Goal: Task Accomplishment & Management: Manage account settings

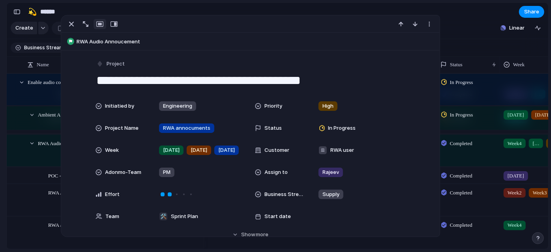
scroll to position [468, 0]
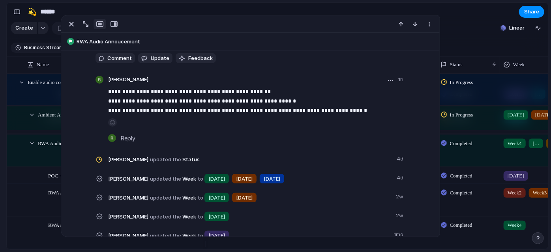
click at [388, 82] on button "button" at bounding box center [390, 80] width 9 height 9
click at [373, 99] on li "Edit" at bounding box center [367, 96] width 45 height 13
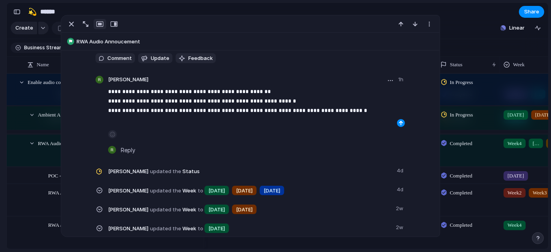
click at [370, 112] on p "**********" at bounding box center [256, 101] width 297 height 28
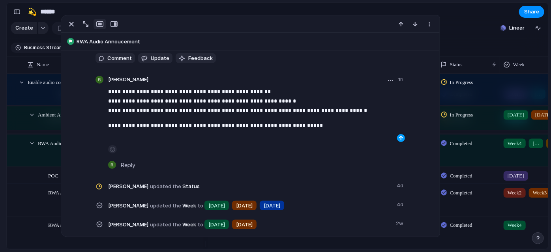
click at [401, 136] on button "button" at bounding box center [401, 138] width 8 height 8
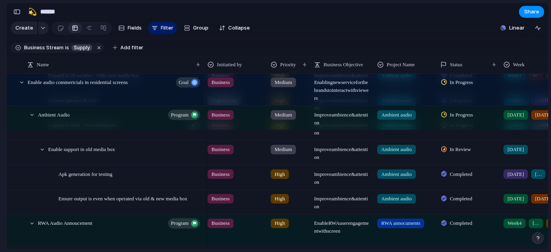
scroll to position [64, 0]
click at [457, 203] on span "Completed" at bounding box center [461, 199] width 23 height 8
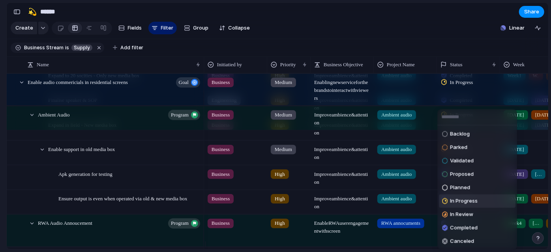
click at [457, 197] on div "In Progress" at bounding box center [460, 201] width 36 height 9
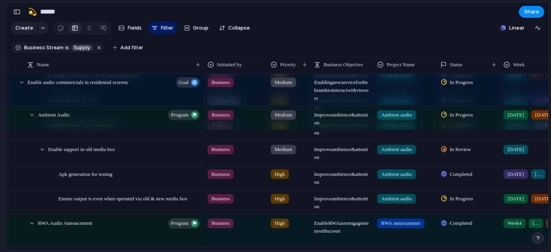
click at [510, 203] on span "[DATE]" at bounding box center [516, 199] width 17 height 8
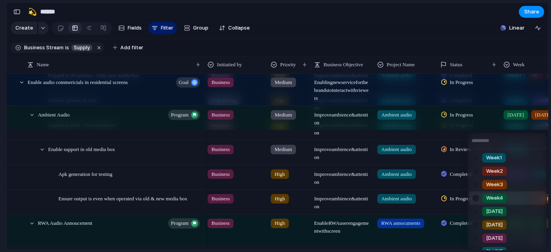
scroll to position [118, 0]
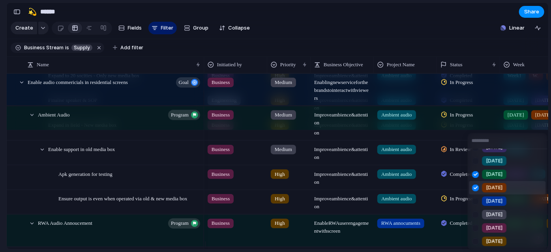
click at [479, 185] on div at bounding box center [476, 188] width 14 height 14
click at [476, 176] on div at bounding box center [476, 175] width 14 height 14
click at [476, 214] on div at bounding box center [476, 215] width 14 height 14
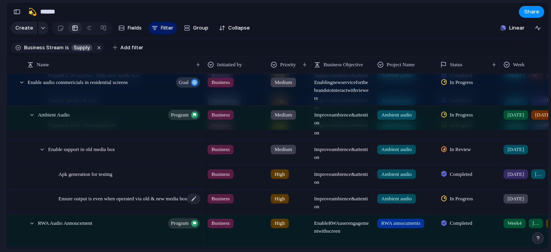
click at [157, 203] on span "Ensure output is even when operated via old & new media box" at bounding box center [122, 198] width 129 height 9
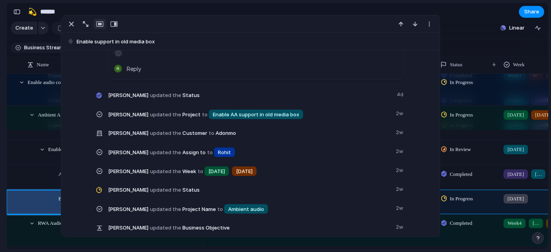
scroll to position [335, 0]
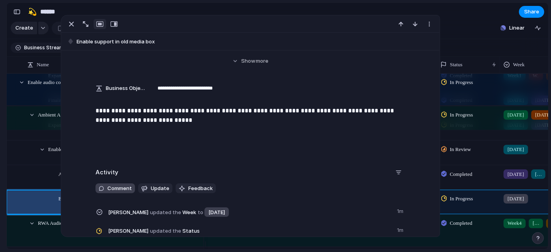
click at [124, 188] on span "Comment" at bounding box center [119, 189] width 24 height 8
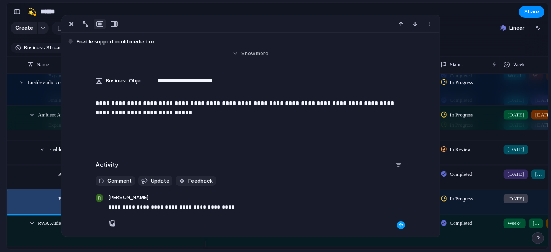
click at [399, 225] on div "button" at bounding box center [401, 225] width 5 height 5
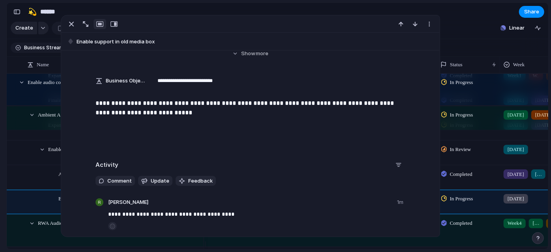
scroll to position [364, 0]
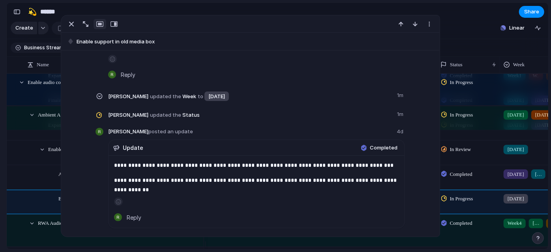
click at [0, 164] on section "🛠️ Sprint Plan Projects 🍎 June- Digital Plan 🧊 July Test 🤖 Week2 🍎 July- Supply…" at bounding box center [43, 136] width 87 height 123
